Goal: Feedback & Contribution: Contribute content

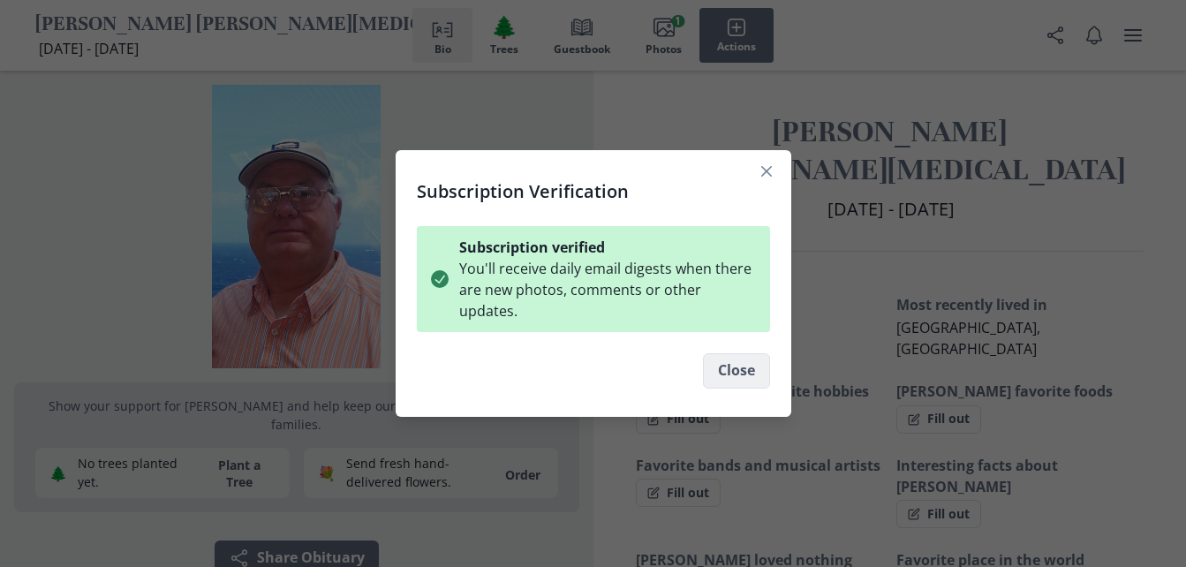
click at [765, 362] on button "Close" at bounding box center [736, 370] width 67 height 35
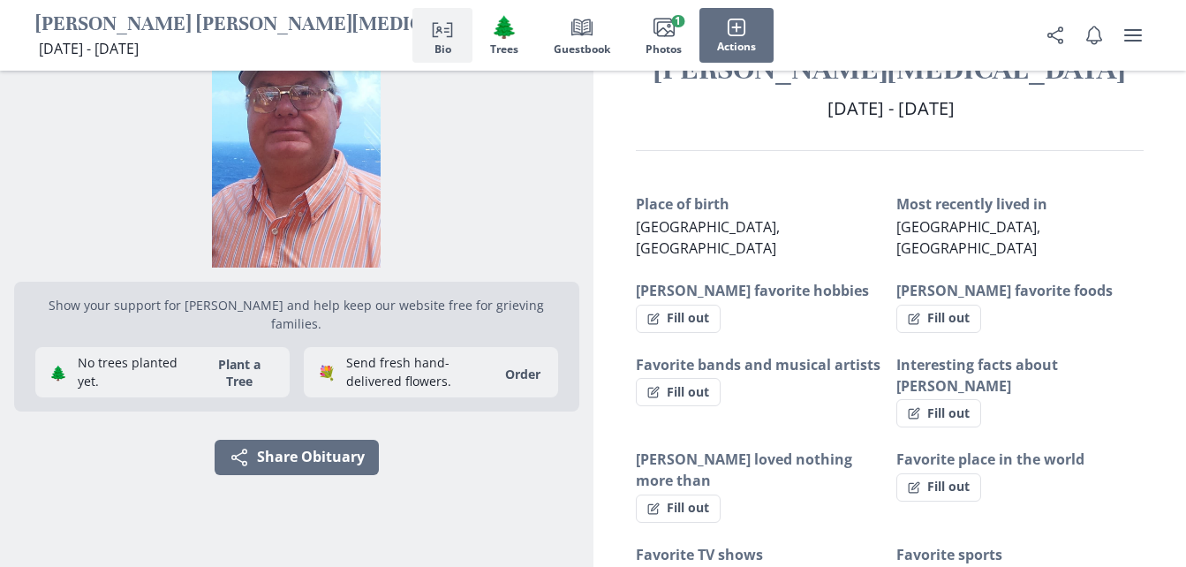
scroll to position [353, 0]
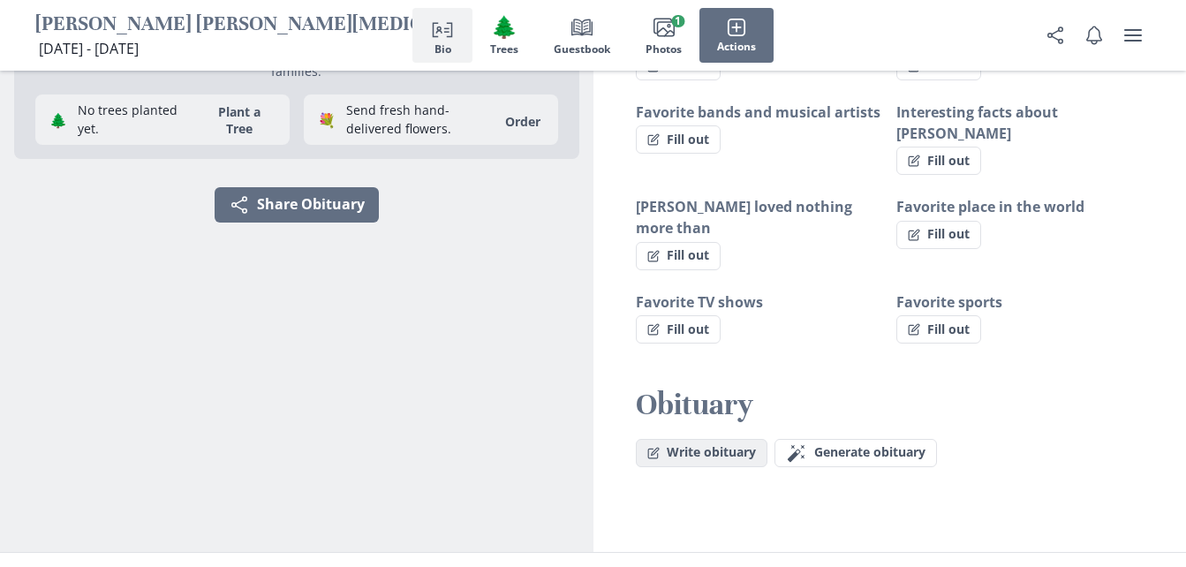
click at [743, 439] on button "Write obituary" at bounding box center [702, 453] width 132 height 28
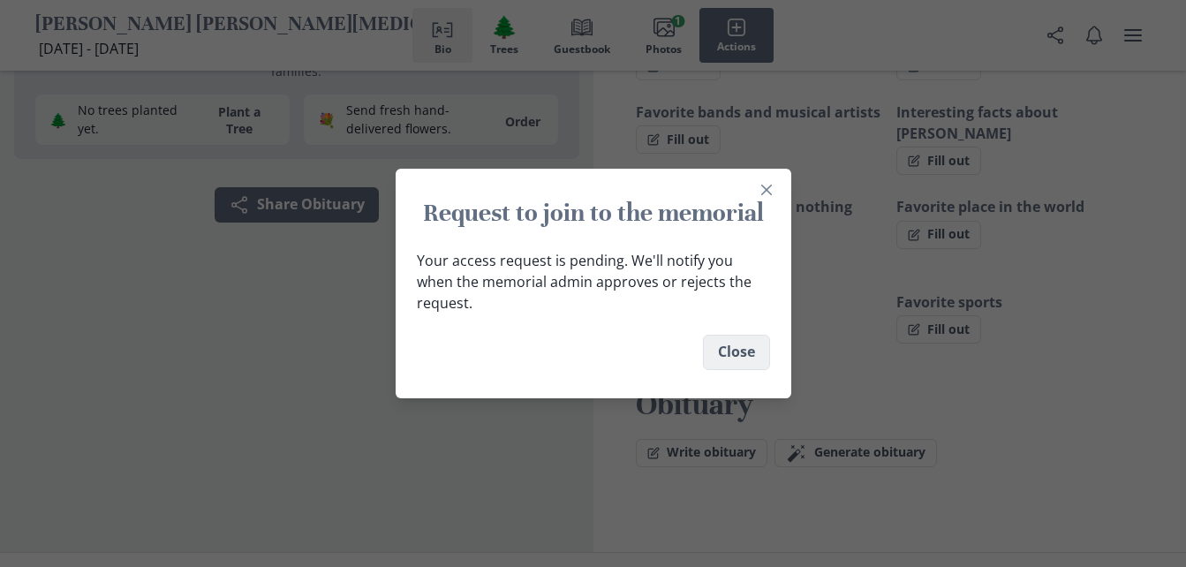
click at [748, 355] on button "Close" at bounding box center [736, 352] width 67 height 35
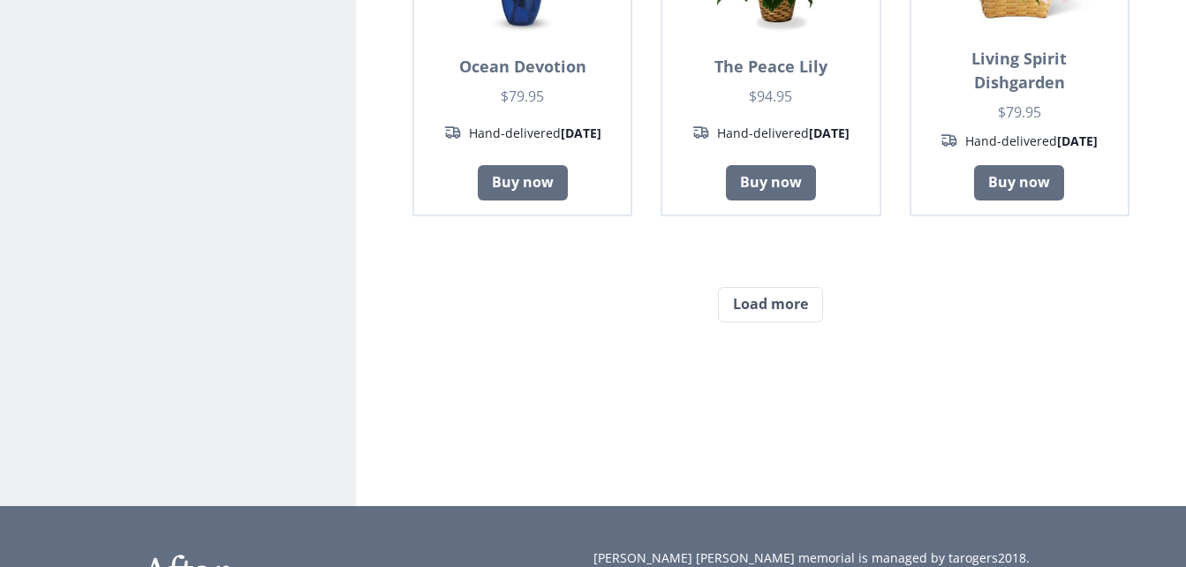
scroll to position [1678, 0]
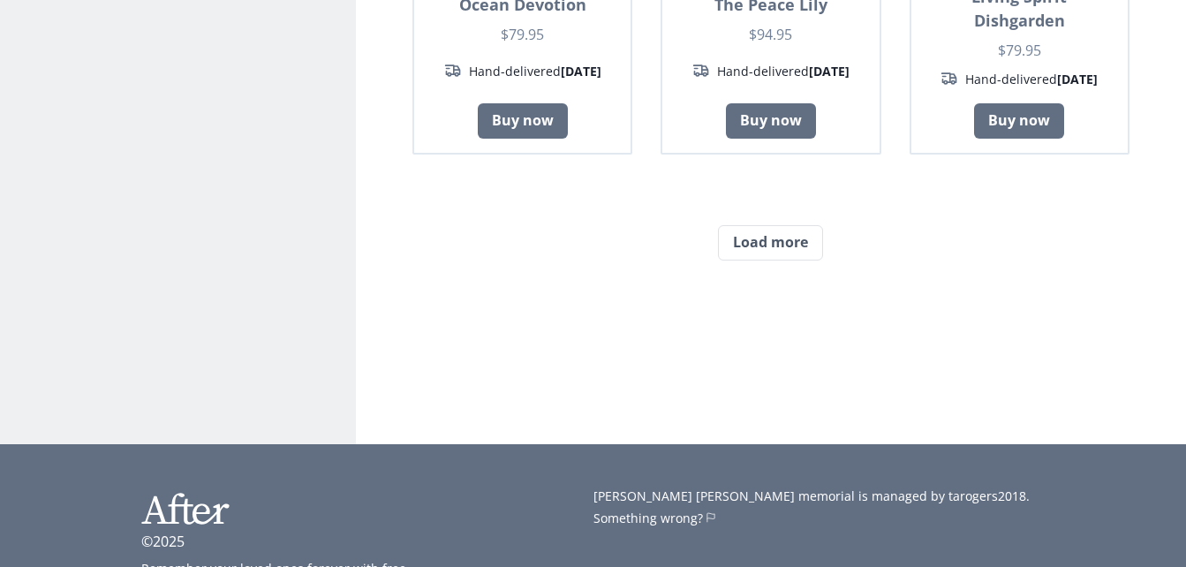
click at [777, 243] on button "Load more" at bounding box center [770, 242] width 105 height 35
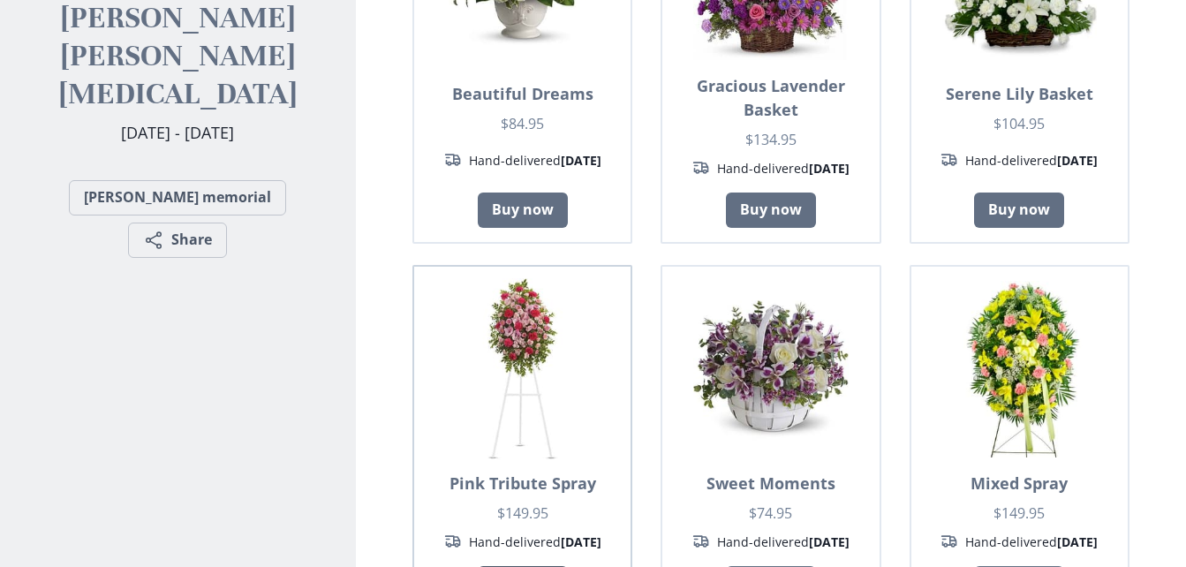
scroll to position [88, 0]
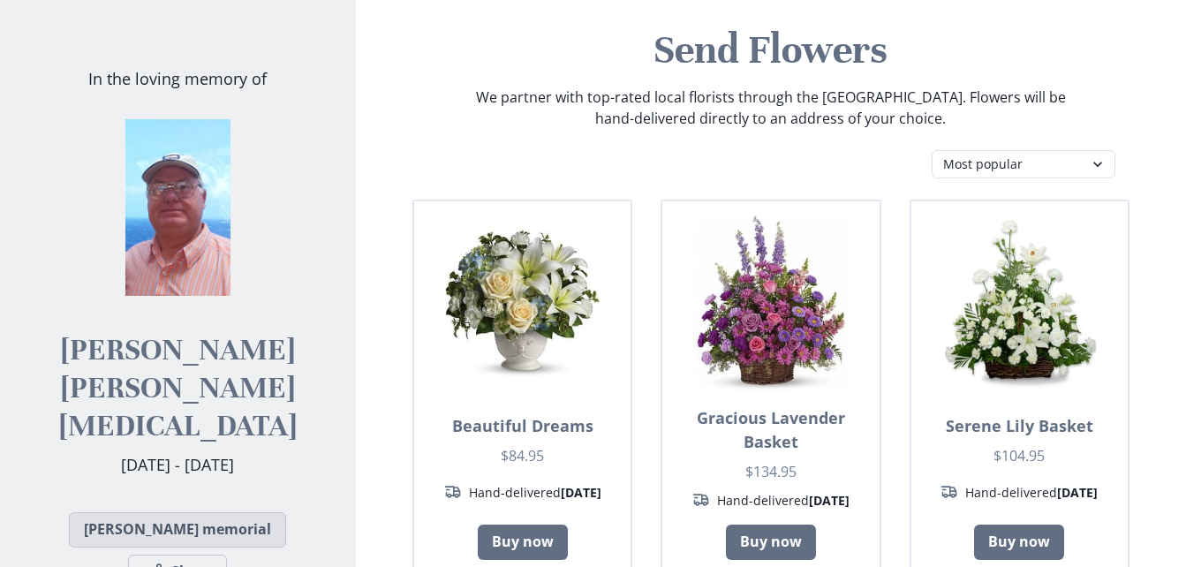
click at [127, 512] on link "[PERSON_NAME] memorial" at bounding box center [177, 529] width 217 height 35
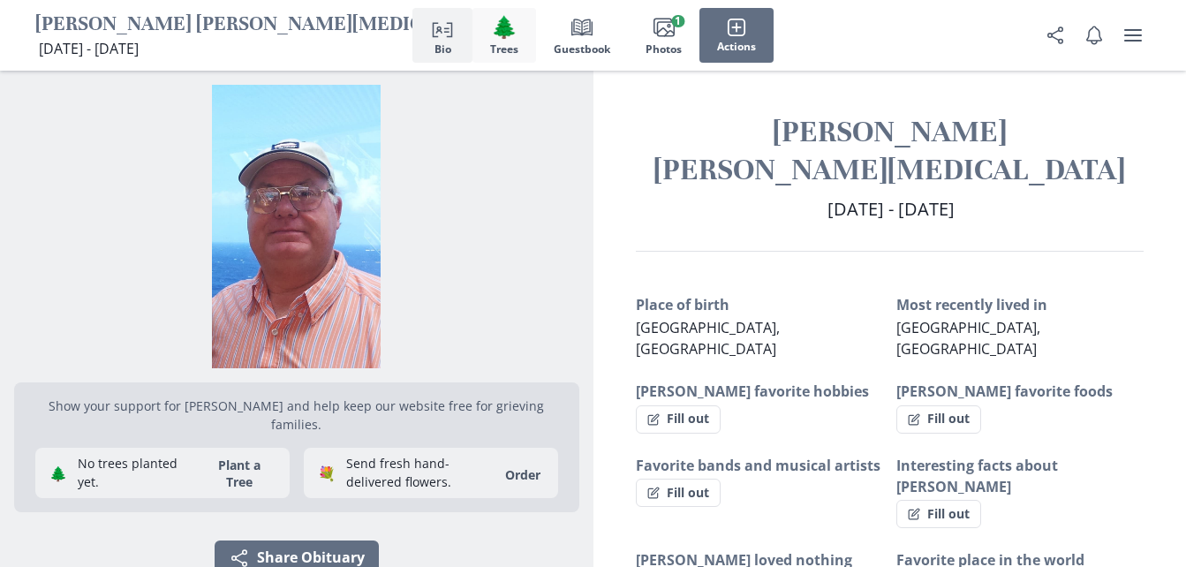
click at [513, 28] on span "🌲" at bounding box center [504, 27] width 26 height 26
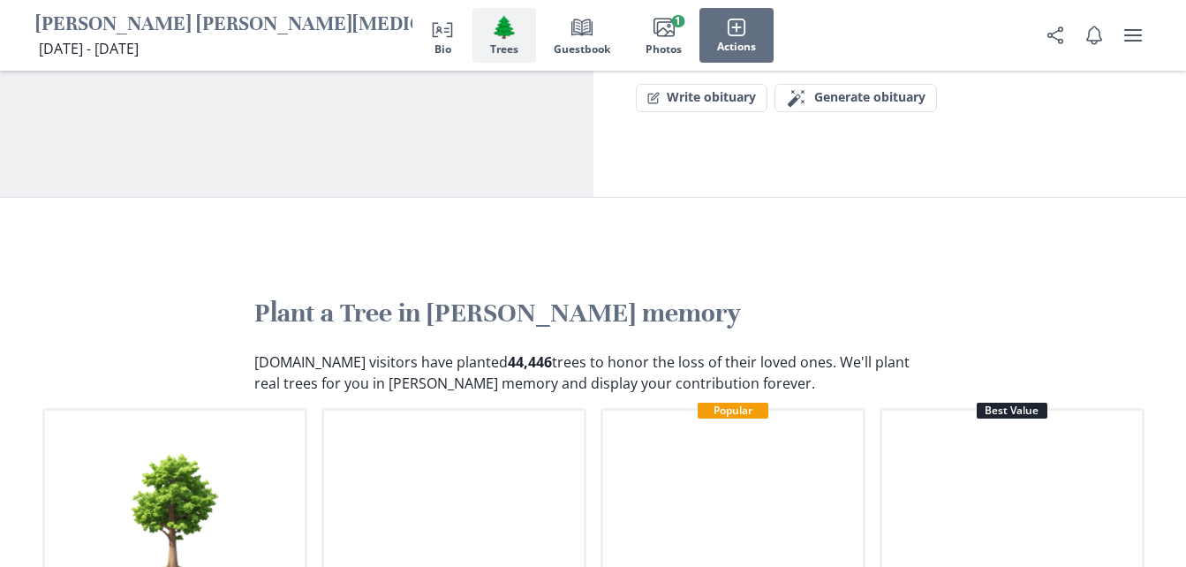
scroll to position [747, 0]
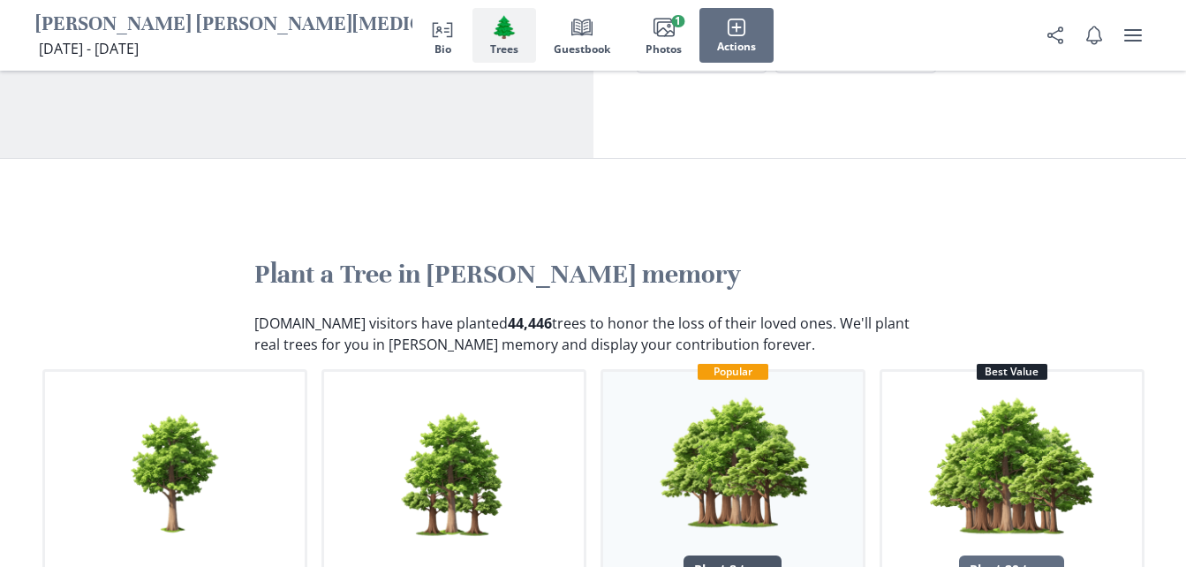
click at [728, 555] on div "Plant 8 trees" at bounding box center [732, 569] width 98 height 28
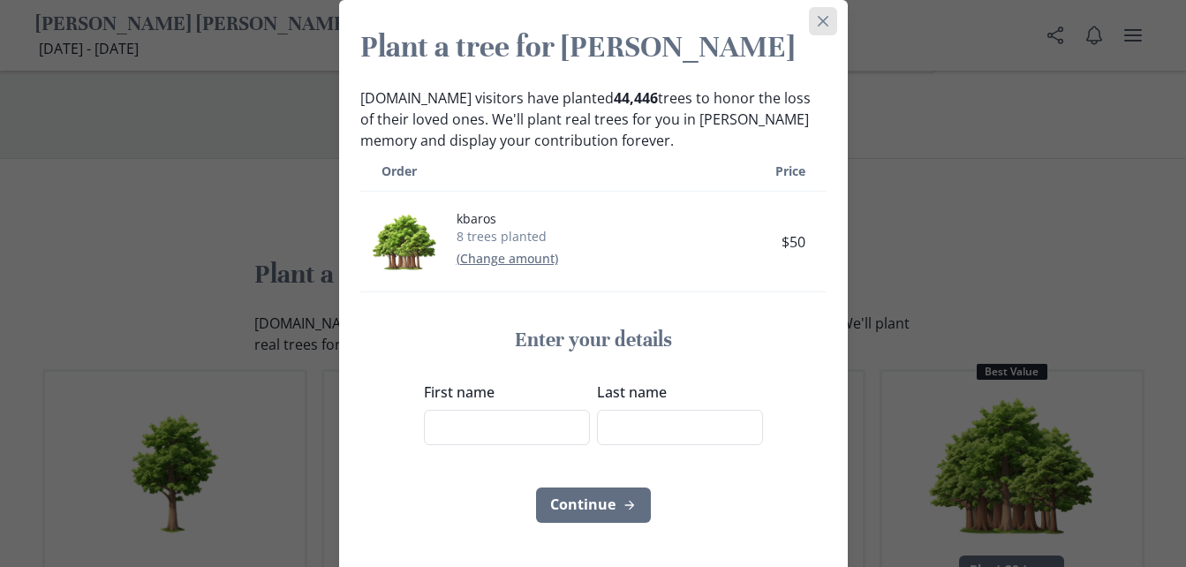
click at [818, 23] on icon "Close" at bounding box center [823, 21] width 11 height 11
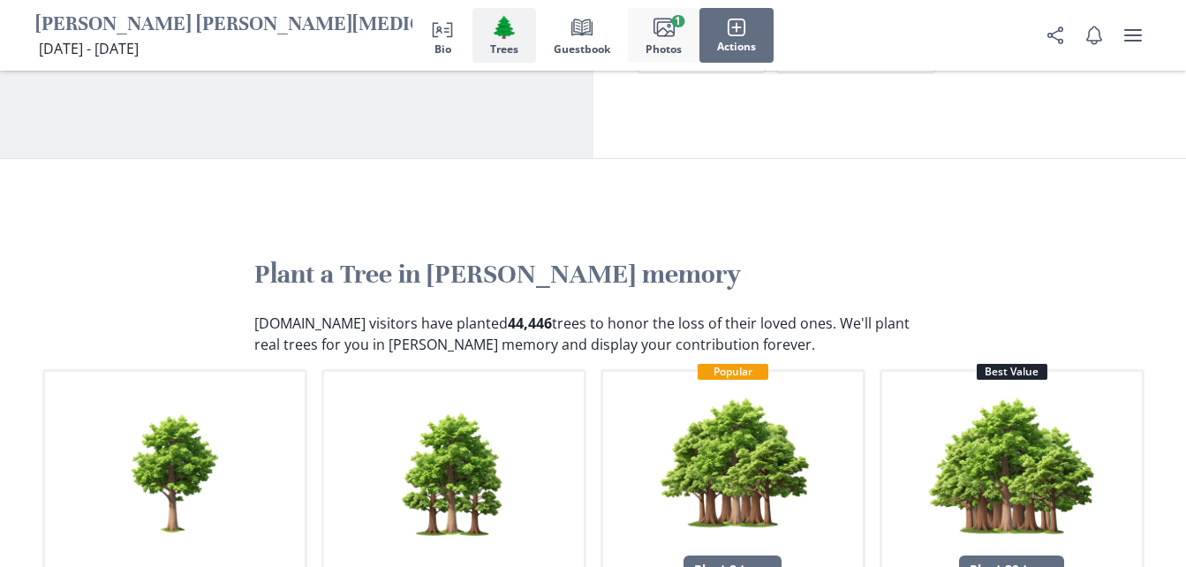
click at [678, 41] on button "Images Photos 1" at bounding box center [664, 35] width 72 height 55
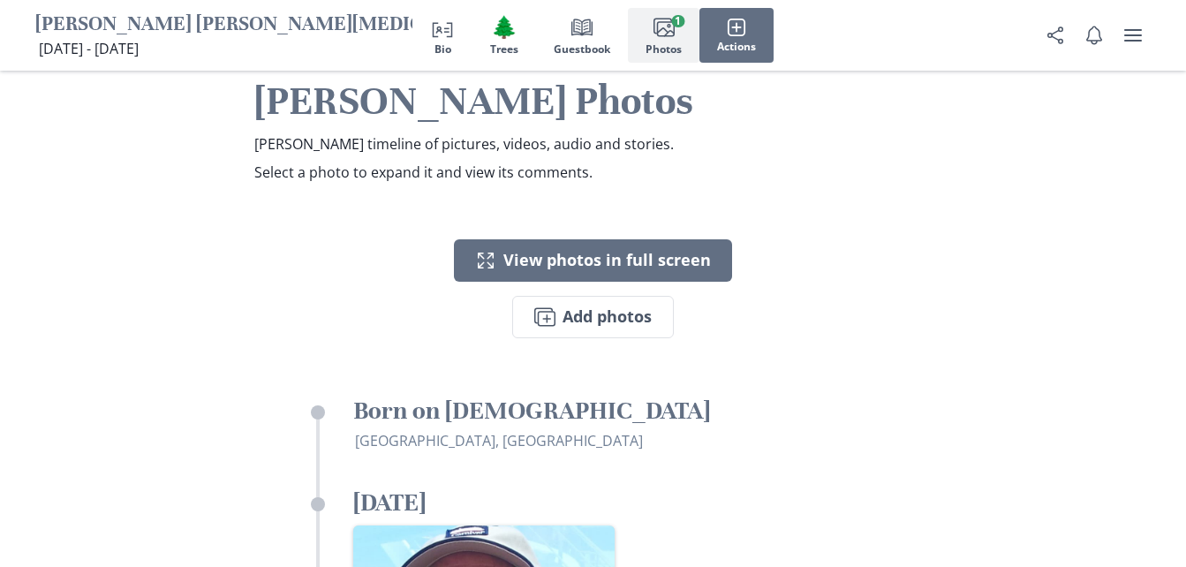
scroll to position [2414, 0]
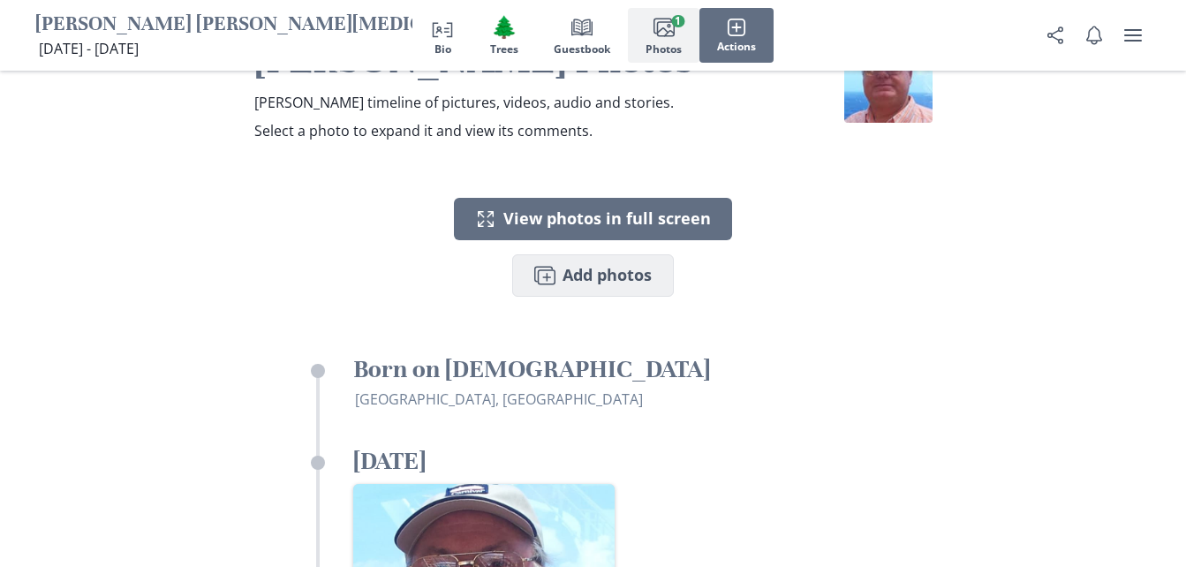
click at [630, 254] on button "Images Add photos" at bounding box center [593, 275] width 162 height 42
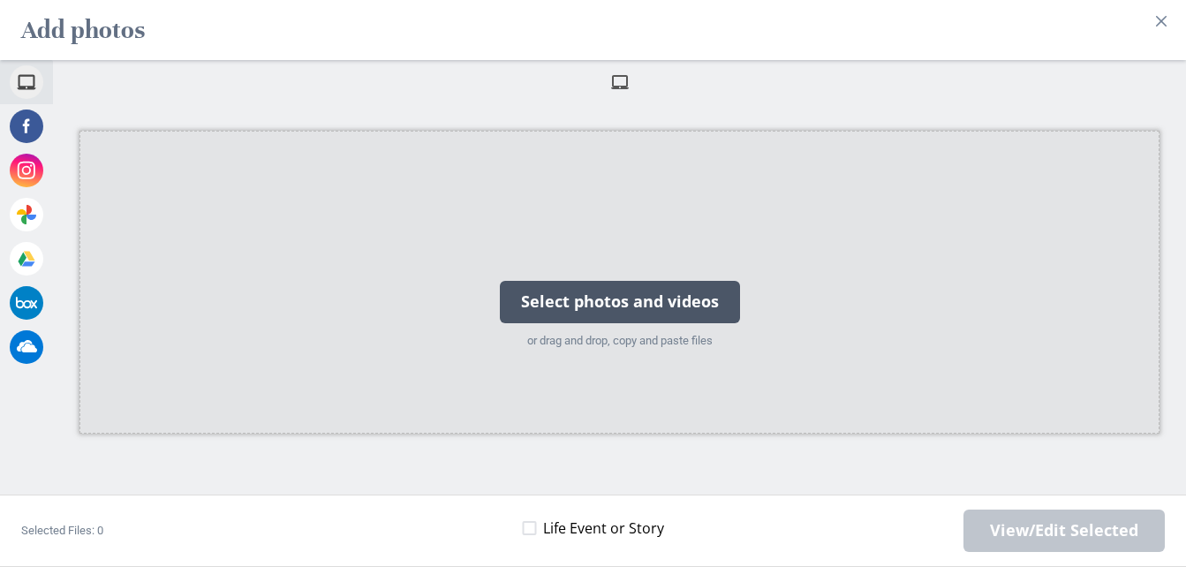
click at [662, 305] on div "Select photos and videos" at bounding box center [620, 302] width 240 height 42
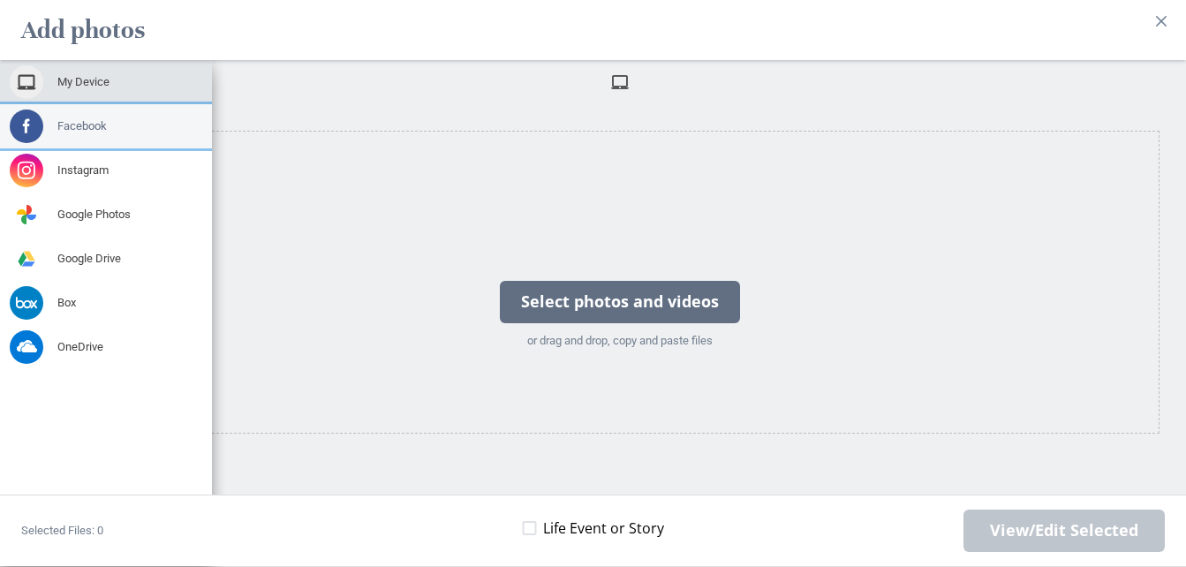
click at [41, 124] on span at bounding box center [27, 126] width 34 height 34
